Goal: Find specific page/section: Find specific page/section

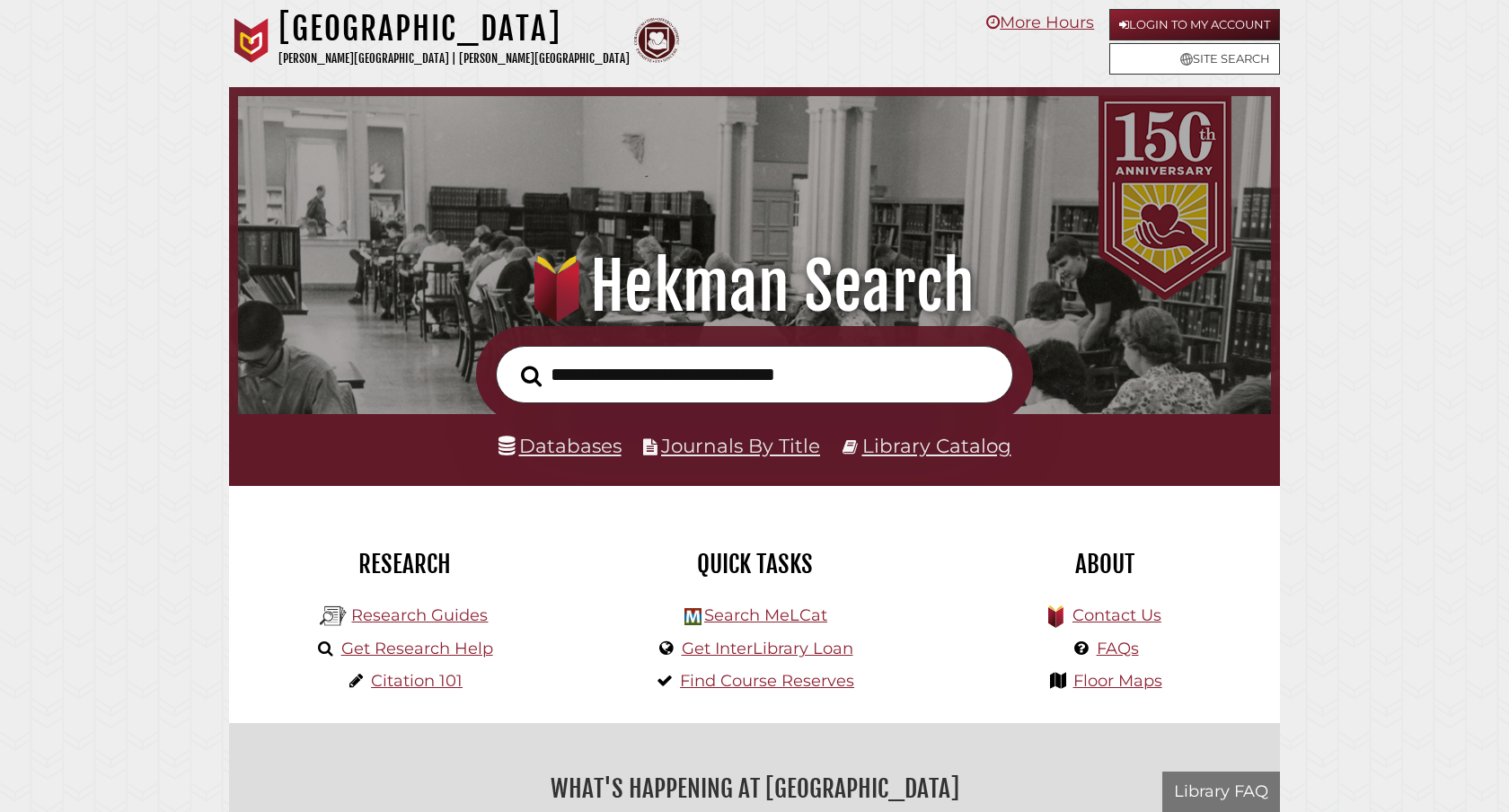
scroll to position [341, 1024]
click at [805, 381] on input "text" at bounding box center [754, 375] width 517 height 59
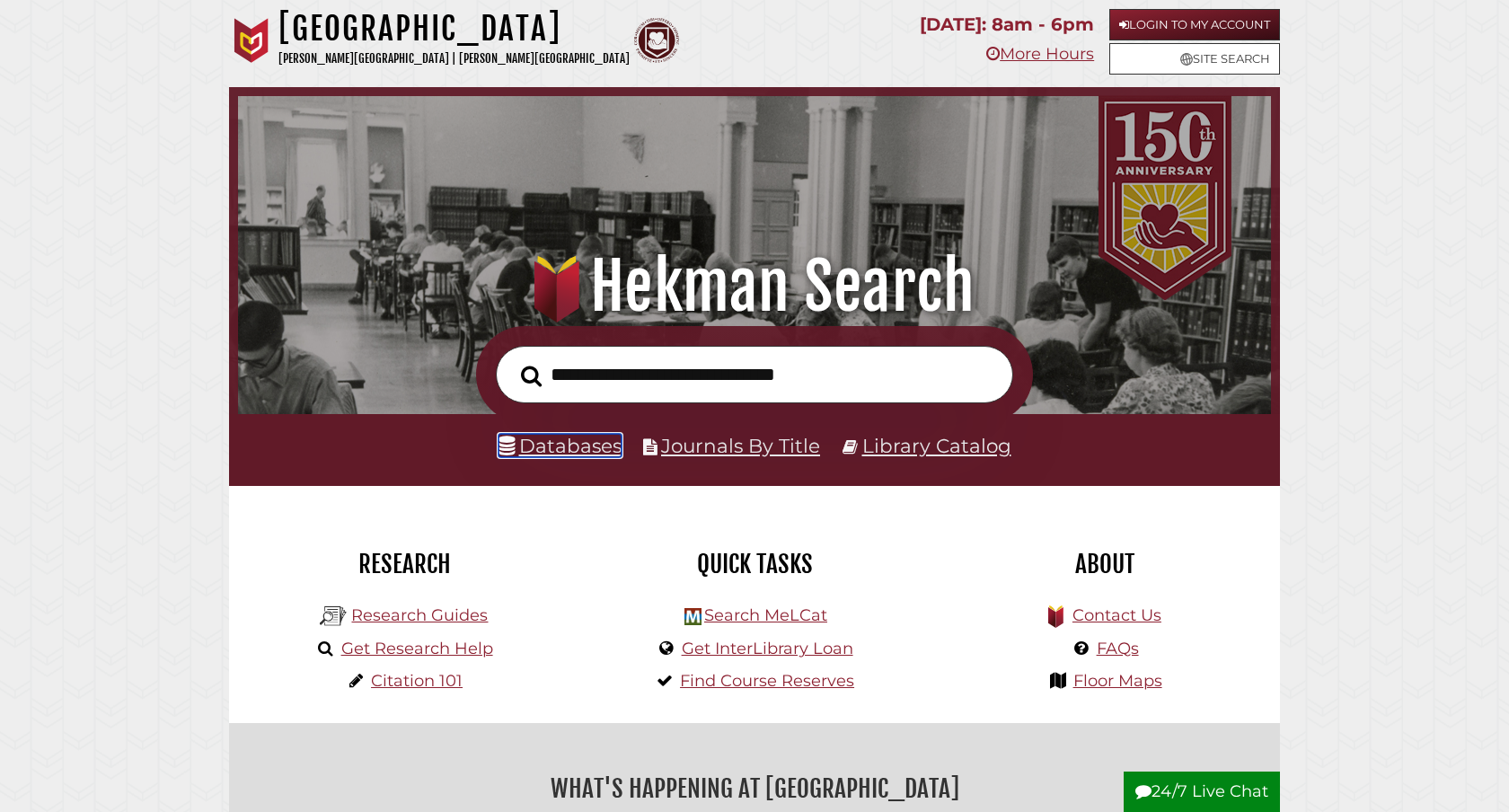
click at [582, 447] on link "Databases" at bounding box center [560, 445] width 123 height 23
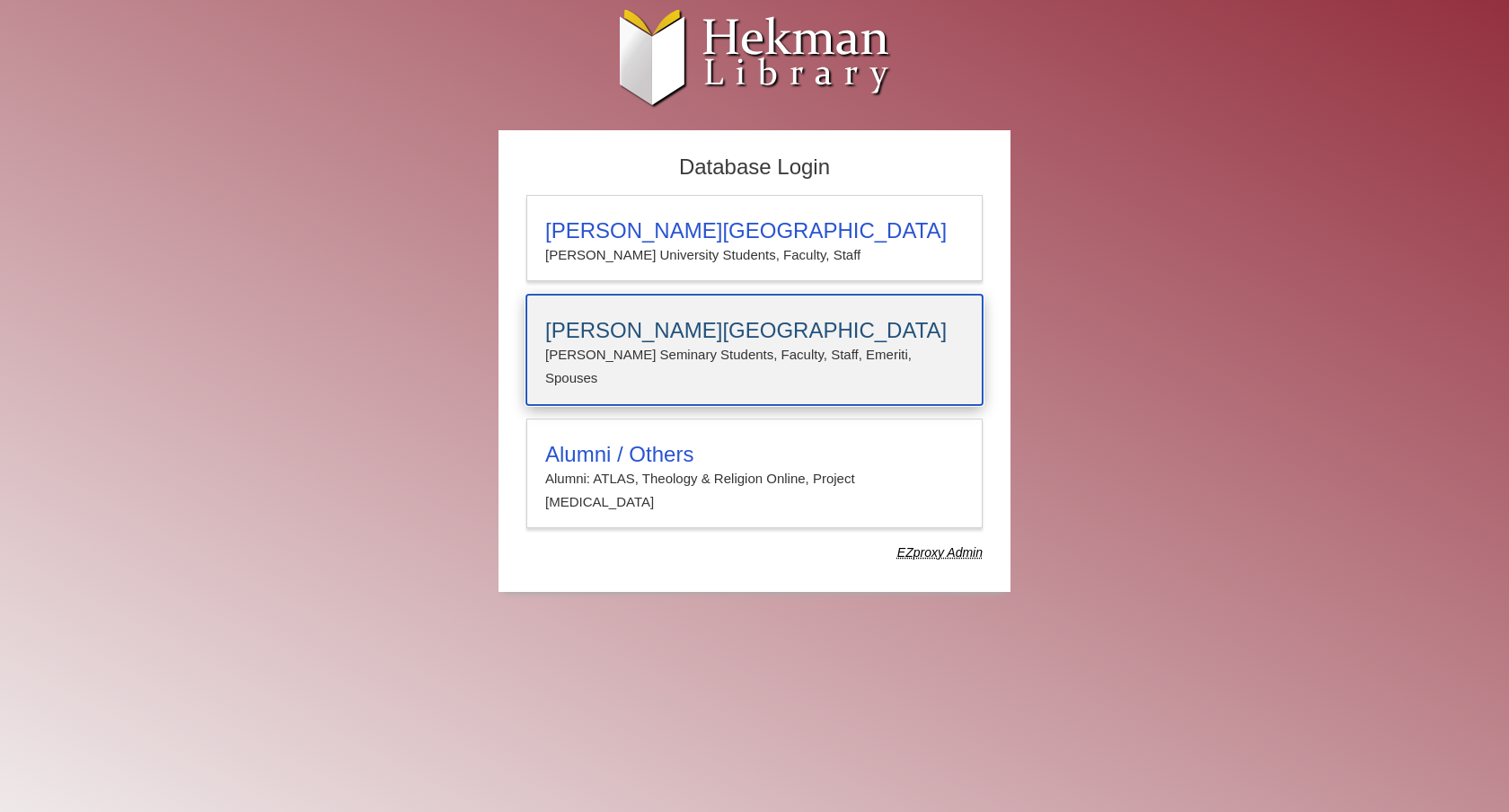
click at [825, 309] on div "Calvin Theological Seminary Calvin Seminary Students, Faculty, Staff, Emeriti, …" at bounding box center [754, 350] width 457 height 111
